Goal: Navigation & Orientation: Understand site structure

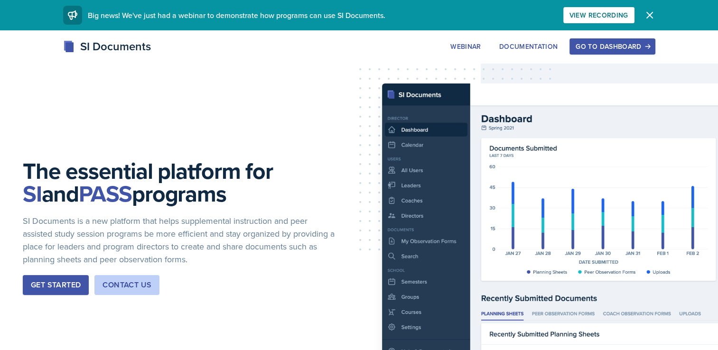
click at [650, 13] on icon "button" at bounding box center [649, 14] width 11 height 11
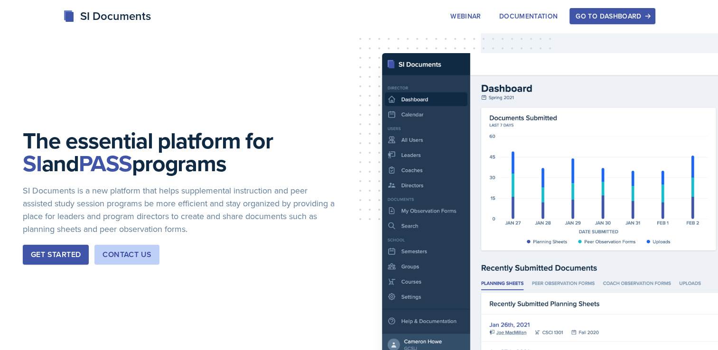
click at [619, 18] on div "Go to Dashboard" at bounding box center [612, 16] width 73 height 8
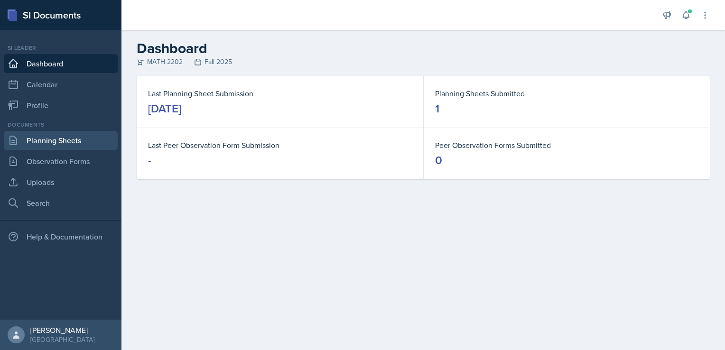
click at [76, 147] on link "Planning Sheets" at bounding box center [61, 140] width 114 height 19
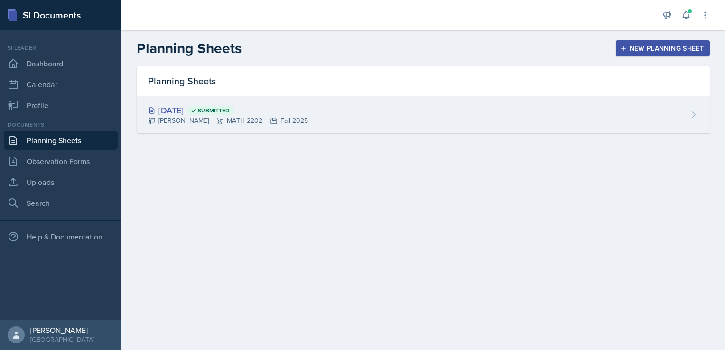
click at [695, 116] on icon at bounding box center [693, 114] width 9 height 9
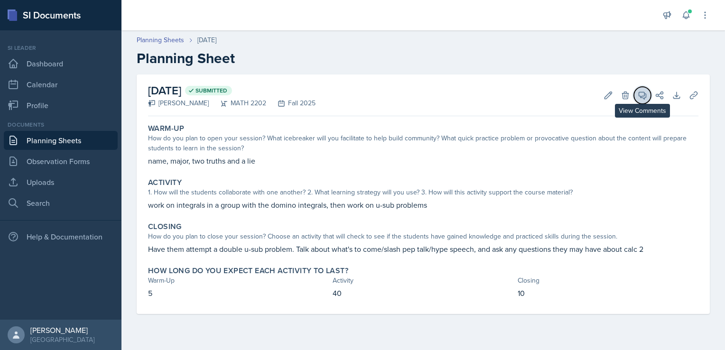
click at [640, 94] on icon at bounding box center [642, 95] width 9 height 9
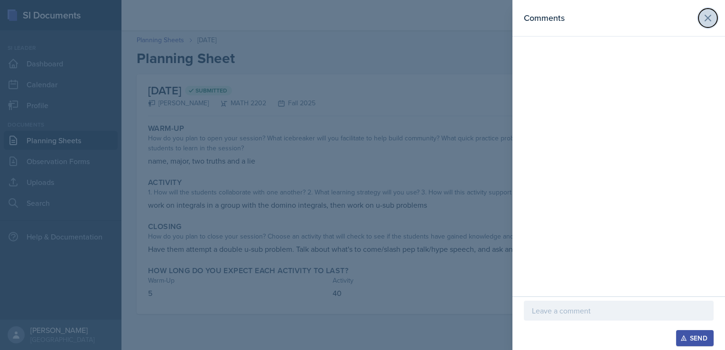
click at [712, 21] on icon at bounding box center [708, 17] width 11 height 11
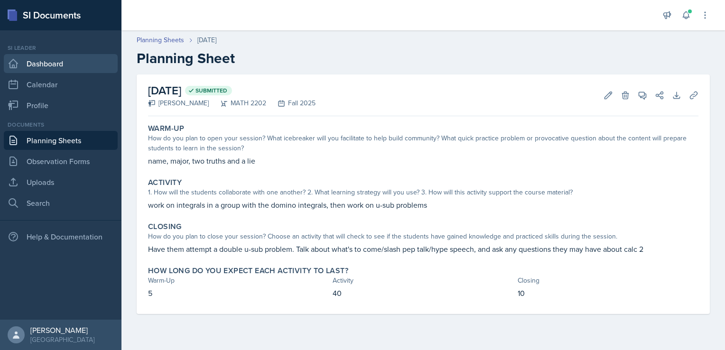
click at [40, 67] on link "Dashboard" at bounding box center [61, 63] width 114 height 19
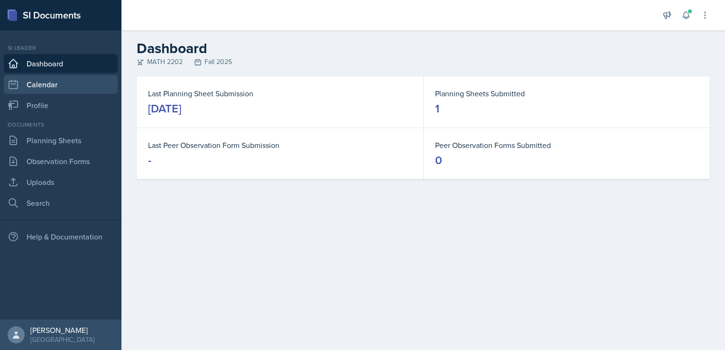
click at [53, 86] on link "Calendar" at bounding box center [61, 84] width 114 height 19
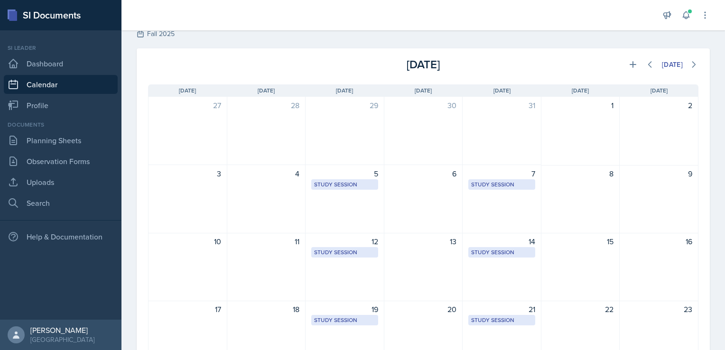
scroll to position [27, 0]
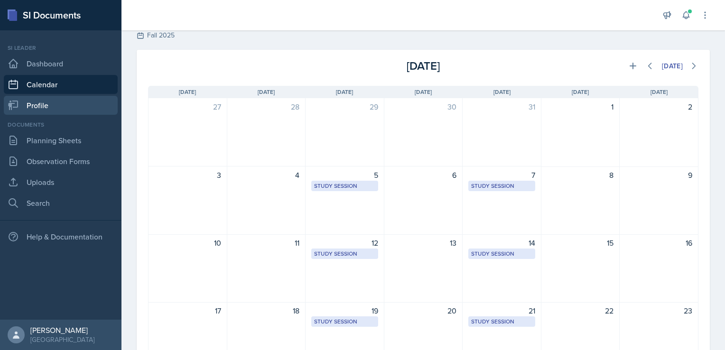
click at [35, 109] on link "Profile" at bounding box center [61, 105] width 114 height 19
